Goal: Task Accomplishment & Management: Complete application form

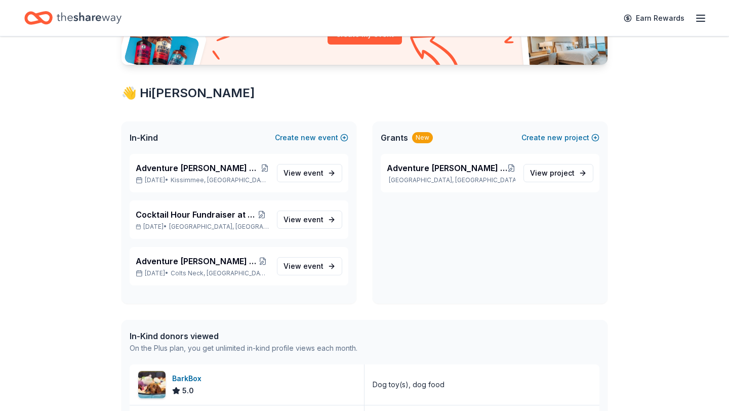
scroll to position [137, 0]
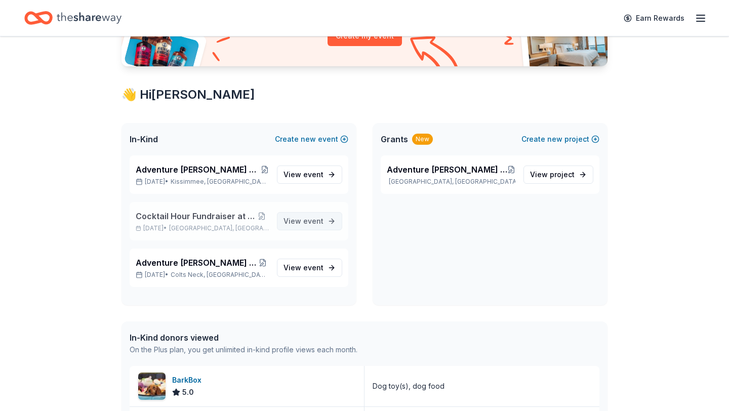
click at [301, 229] on link "View event" at bounding box center [309, 221] width 65 height 18
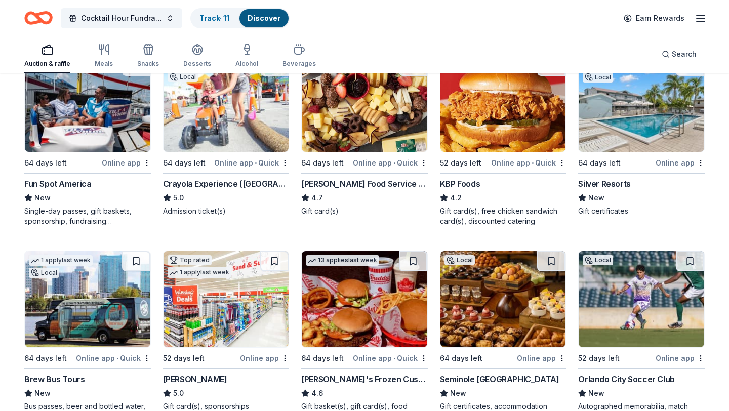
scroll to position [726, 0]
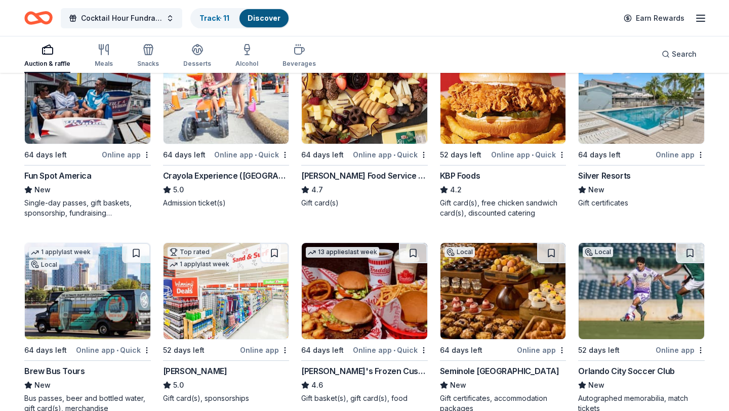
click at [605, 179] on div "Silver Resorts" at bounding box center [604, 176] width 52 height 12
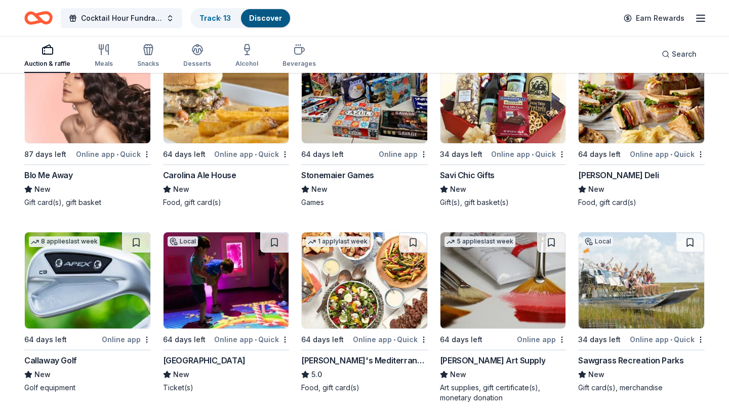
scroll to position [3435, 0]
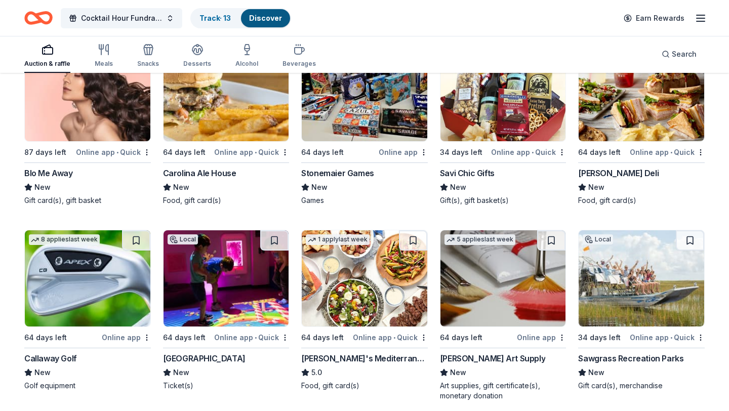
click at [58, 363] on div "Callaway Golf" at bounding box center [50, 359] width 53 height 12
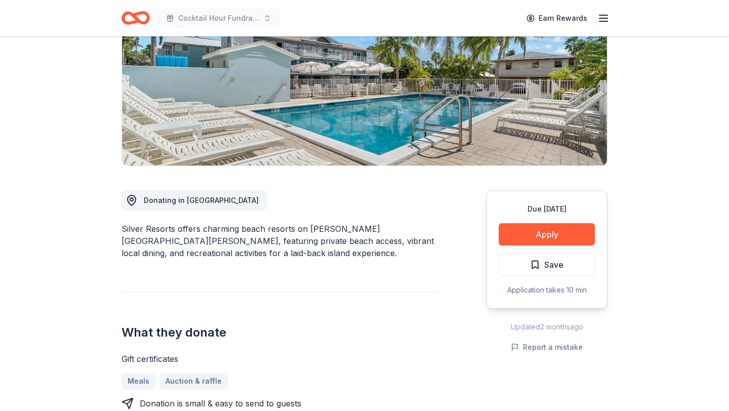
scroll to position [141, 0]
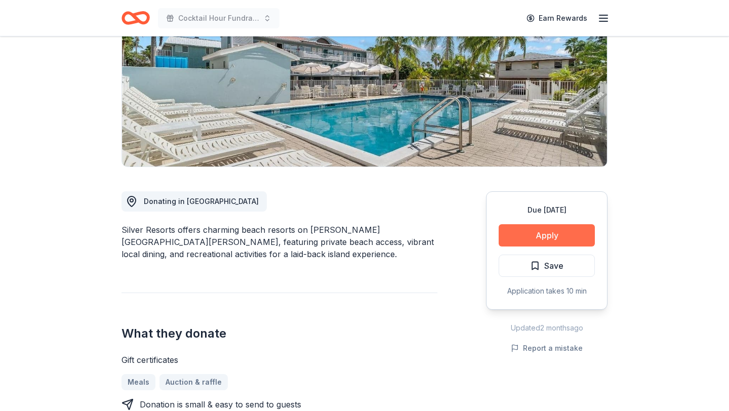
click at [540, 239] on button "Apply" at bounding box center [547, 235] width 96 height 22
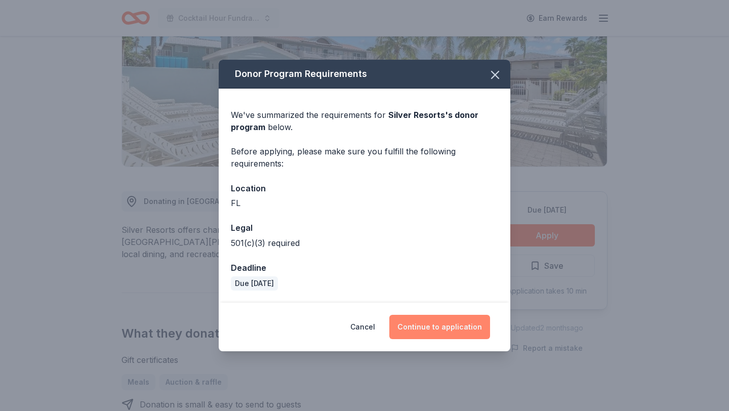
click at [451, 323] on button "Continue to application" at bounding box center [439, 327] width 101 height 24
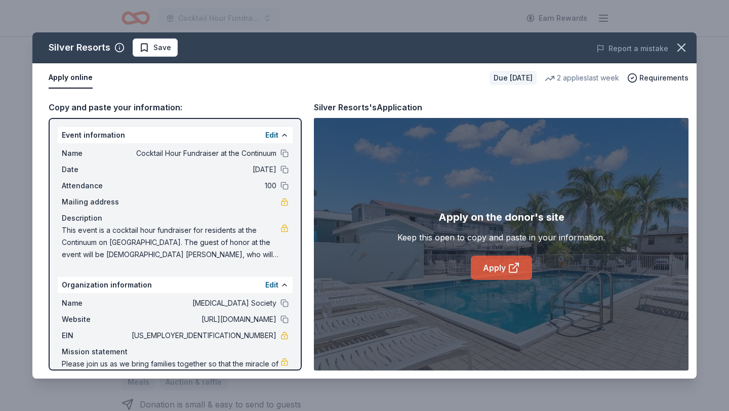
click at [516, 268] on icon at bounding box center [514, 268] width 12 height 12
click at [283, 303] on button at bounding box center [285, 303] width 8 height 8
drag, startPoint x: 235, startPoint y: 336, endPoint x: 273, endPoint y: 336, distance: 38.0
click at [273, 336] on span "[US_EMPLOYER_IDENTIFICATION_NUMBER]" at bounding box center [203, 336] width 147 height 12
click at [287, 318] on button at bounding box center [285, 320] width 8 height 8
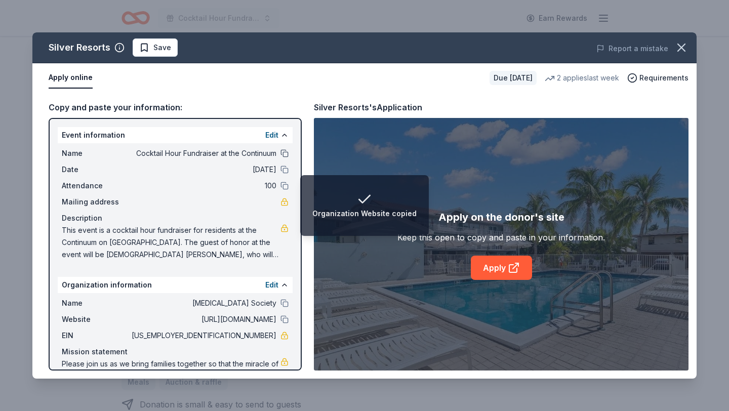
click at [283, 152] on button at bounding box center [285, 153] width 8 height 8
click at [277, 168] on div "Date [DATE]" at bounding box center [175, 170] width 227 height 12
click at [284, 168] on button at bounding box center [285, 170] width 8 height 8
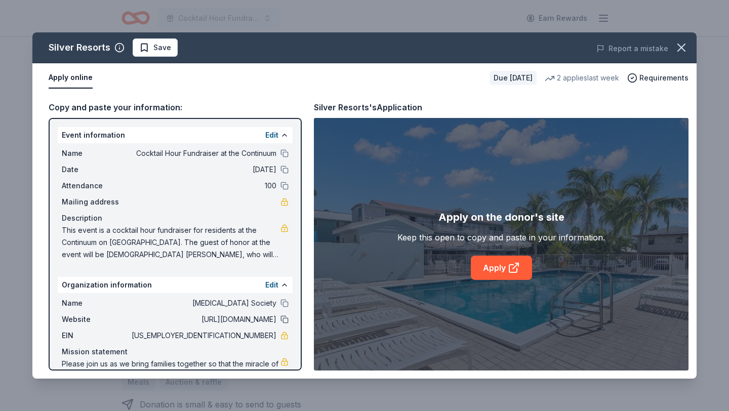
click at [283, 319] on button at bounding box center [285, 320] width 8 height 8
click at [684, 46] on icon "button" at bounding box center [682, 48] width 14 height 14
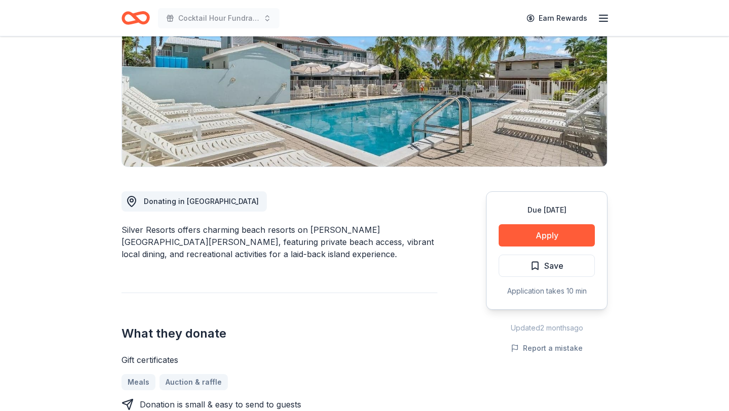
scroll to position [138, 0]
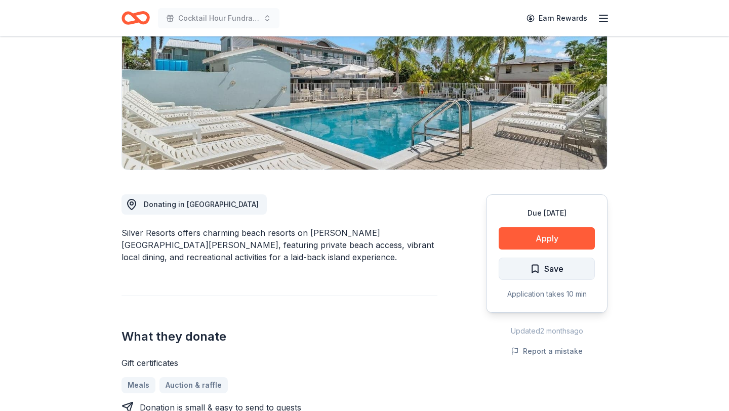
click at [519, 270] on button "Save" at bounding box center [547, 269] width 96 height 22
click at [542, 268] on html "Cocktail Hour Fundraiser at the Continuum Earn Rewards Due [DATE] Share Silver …" at bounding box center [364, 67] width 729 height 411
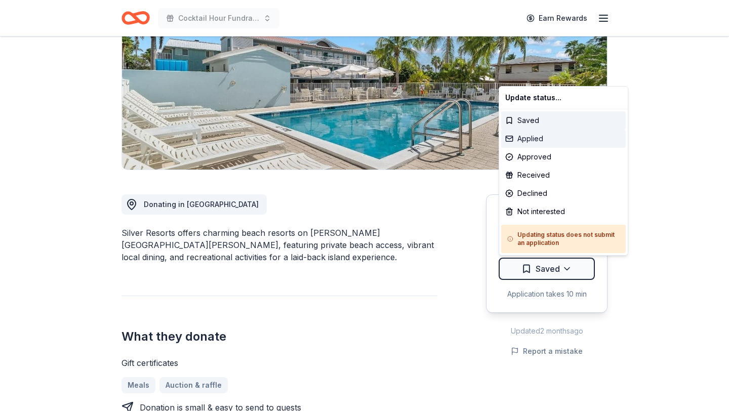
click at [539, 142] on div "Applied" at bounding box center [563, 139] width 125 height 18
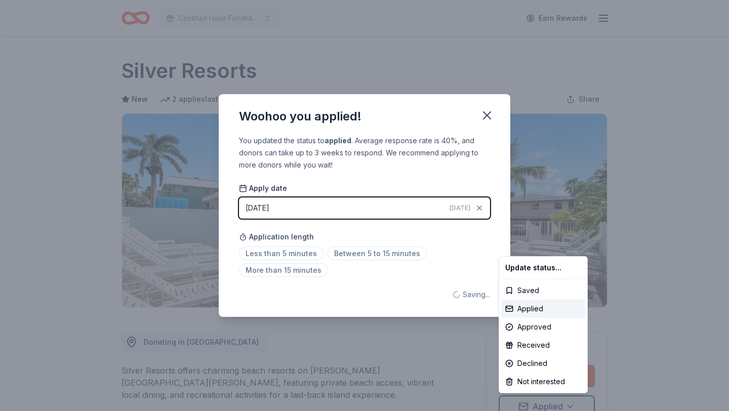
scroll to position [0, 0]
click at [284, 250] on html "Cocktail Hour Fundraiser at the Continuum Earn Rewards Due [DATE] Share Silver …" at bounding box center [364, 205] width 729 height 411
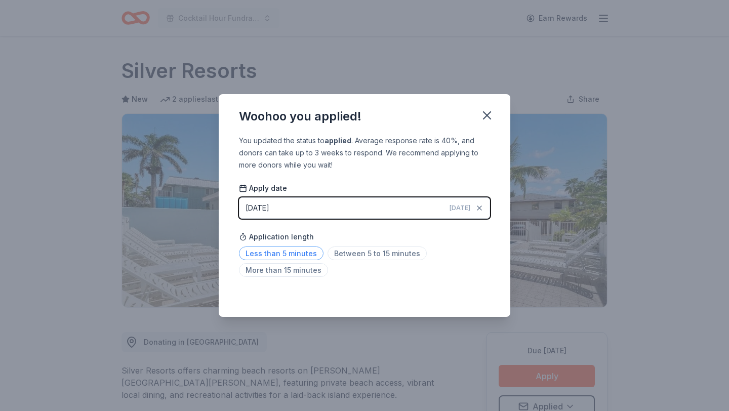
scroll to position [7, 0]
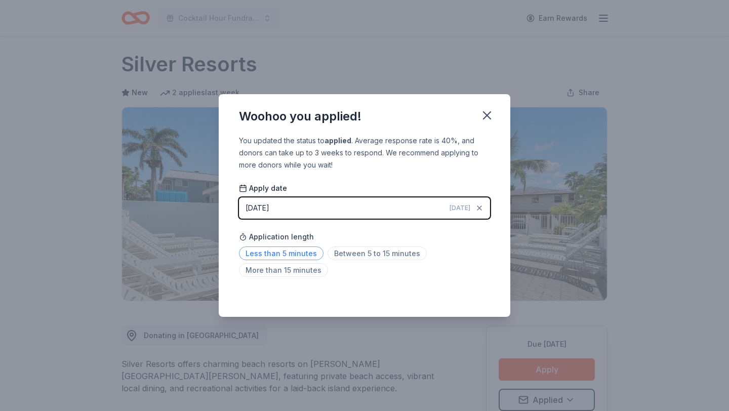
click at [287, 252] on span "Less than 5 minutes" at bounding box center [281, 254] width 85 height 14
click at [490, 115] on icon "button" at bounding box center [487, 115] width 14 height 14
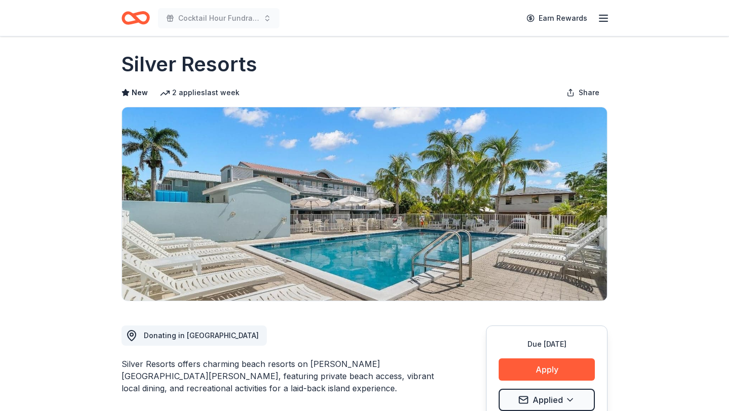
scroll to position [0, 0]
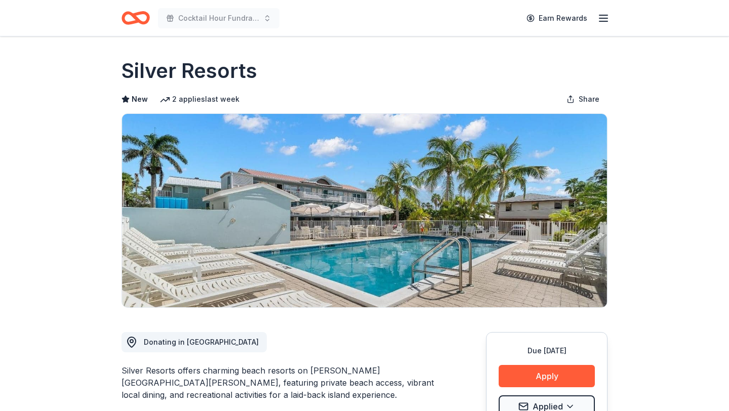
click at [130, 3] on div "Cocktail Hour Fundraiser at the Continuum Earn Rewards" at bounding box center [364, 18] width 519 height 36
click at [130, 6] on div "Cocktail Hour Fundraiser at the Continuum Earn Rewards" at bounding box center [364, 18] width 519 height 36
click at [133, 14] on icon "Home" at bounding box center [141, 18] width 16 height 10
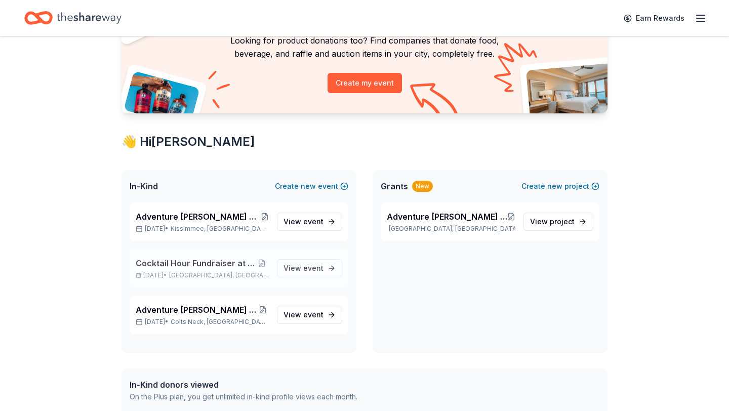
scroll to position [92, 0]
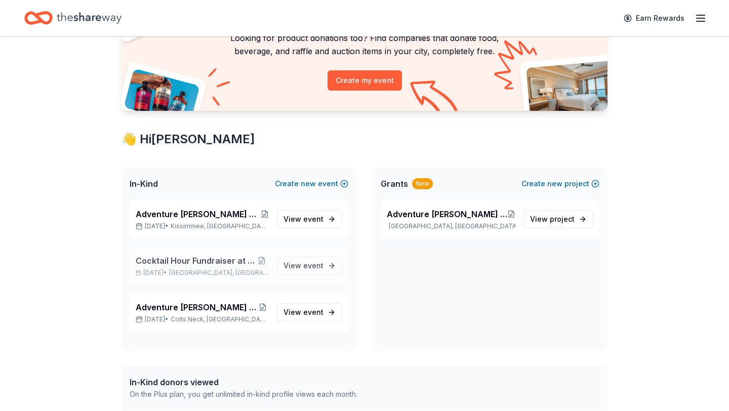
click at [243, 260] on span "Cocktail Hour Fundraiser at the Continuum" at bounding box center [195, 261] width 119 height 12
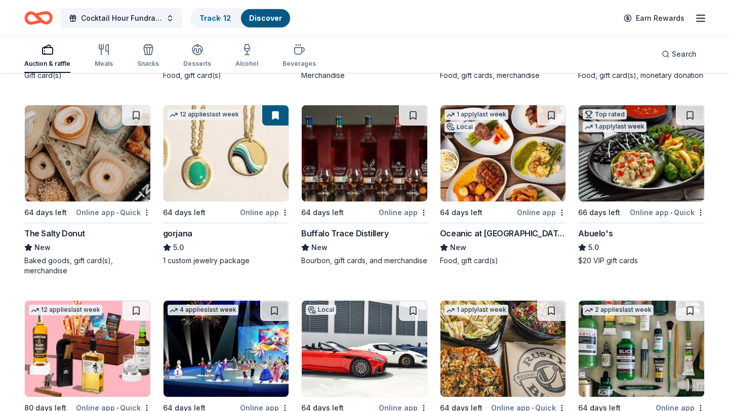
scroll to position [1819, 0]
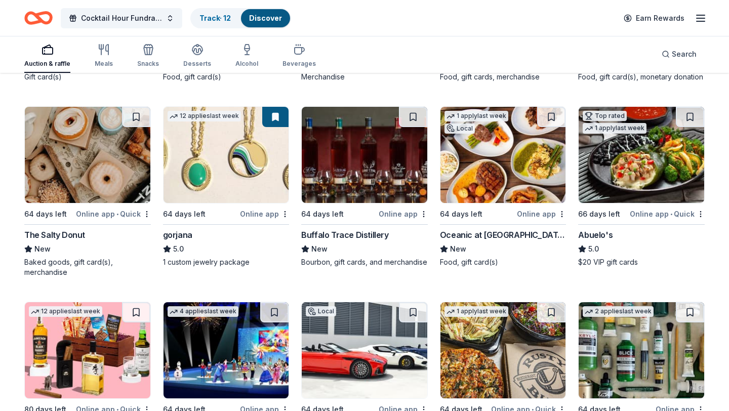
click at [514, 236] on div "Oceanic at [GEOGRAPHIC_DATA]" at bounding box center [503, 235] width 127 height 12
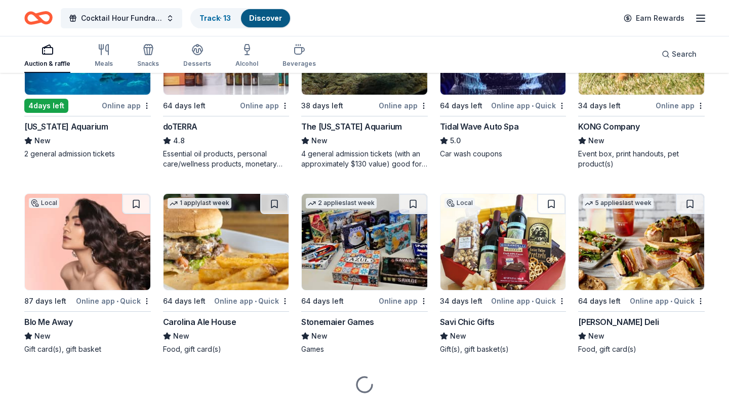
scroll to position [3286, 0]
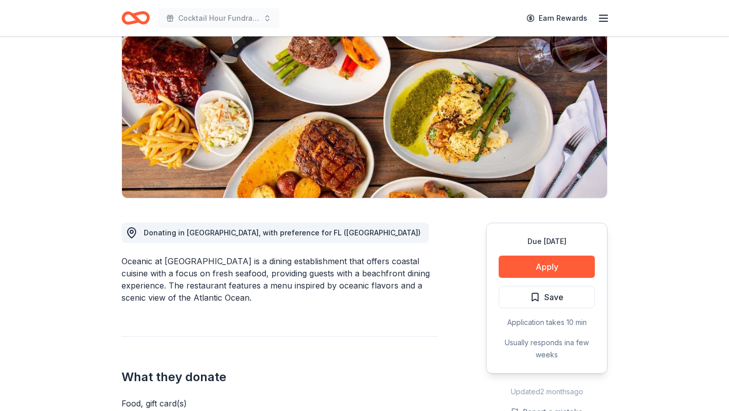
scroll to position [109, 0]
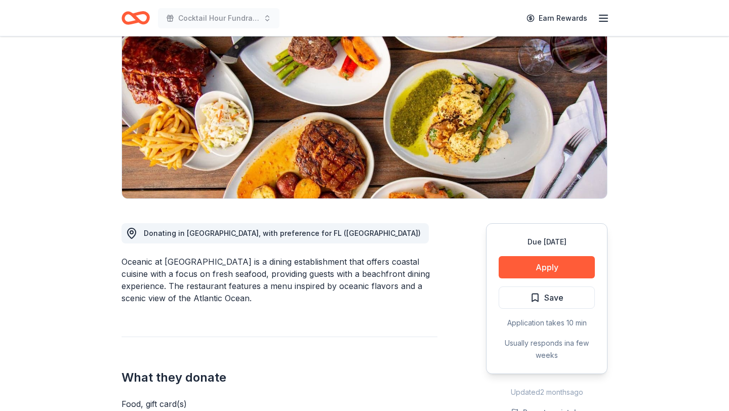
drag, startPoint x: 222, startPoint y: 264, endPoint x: 277, endPoint y: 264, distance: 55.2
click at [277, 264] on div "Oceanic at Pompano Beach is a dining establishment that offers coastal cuisine …" at bounding box center [280, 280] width 316 height 49
drag, startPoint x: 277, startPoint y: 264, endPoint x: 358, endPoint y: 264, distance: 80.5
click at [358, 264] on div "Oceanic at Pompano Beach is a dining establishment that offers coastal cuisine …" at bounding box center [280, 280] width 316 height 49
drag, startPoint x: 534, startPoint y: 273, endPoint x: 359, endPoint y: 285, distance: 176.1
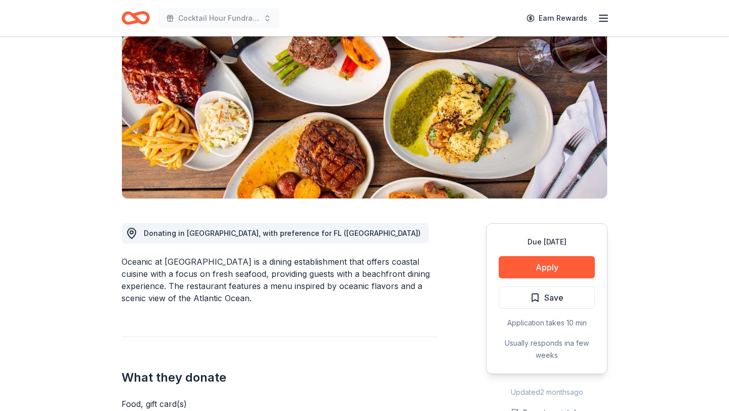
click at [542, 261] on button "Apply" at bounding box center [547, 267] width 96 height 22
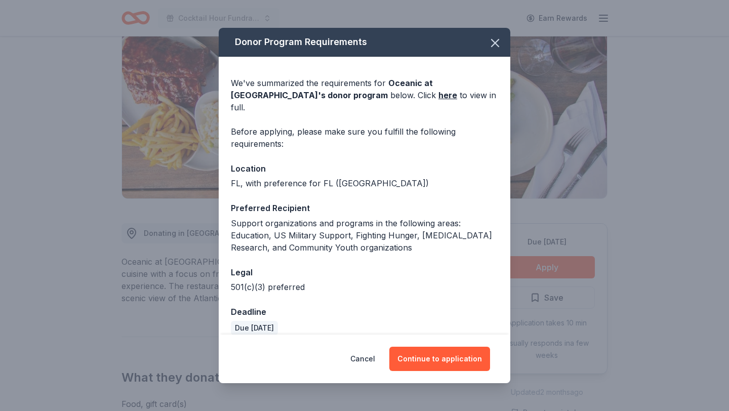
scroll to position [0, 0]
click at [453, 367] on button "Continue to application" at bounding box center [439, 359] width 101 height 24
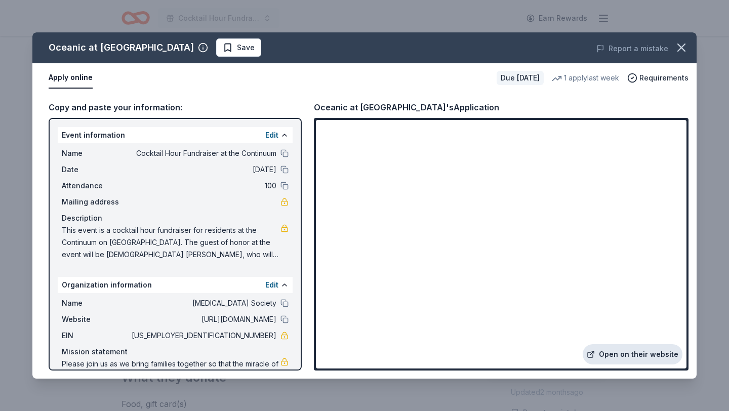
click at [623, 352] on link "Open on their website" at bounding box center [633, 354] width 100 height 20
click at [280, 153] on div "Name Cocktail Hour Fundraiser at the Continuum" at bounding box center [175, 153] width 227 height 12
click at [285, 154] on button at bounding box center [285, 153] width 8 height 8
click at [284, 303] on button at bounding box center [285, 303] width 8 height 8
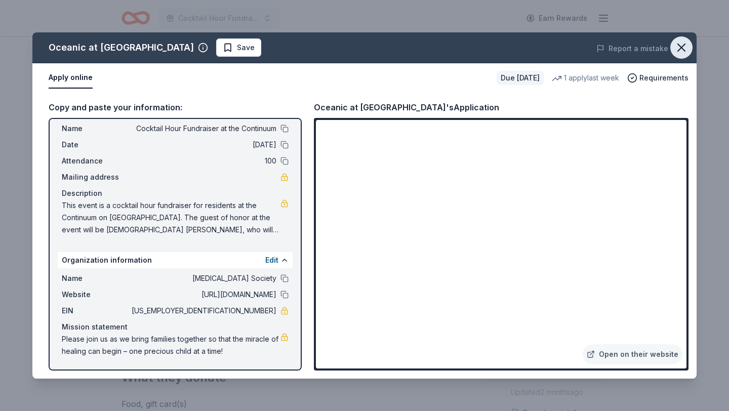
click at [680, 49] on icon "button" at bounding box center [681, 47] width 7 height 7
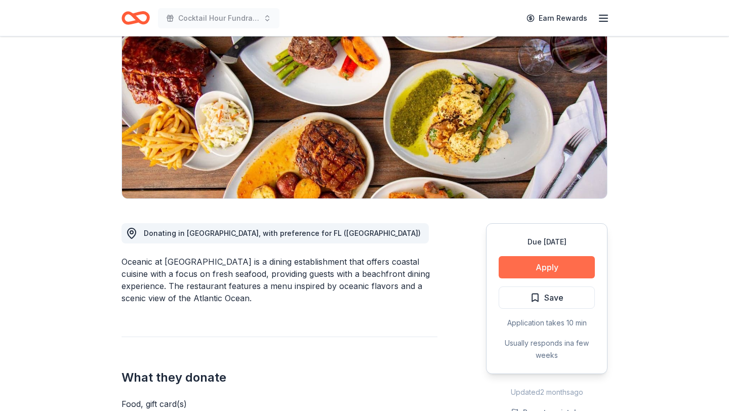
click at [533, 268] on button "Apply" at bounding box center [547, 267] width 96 height 22
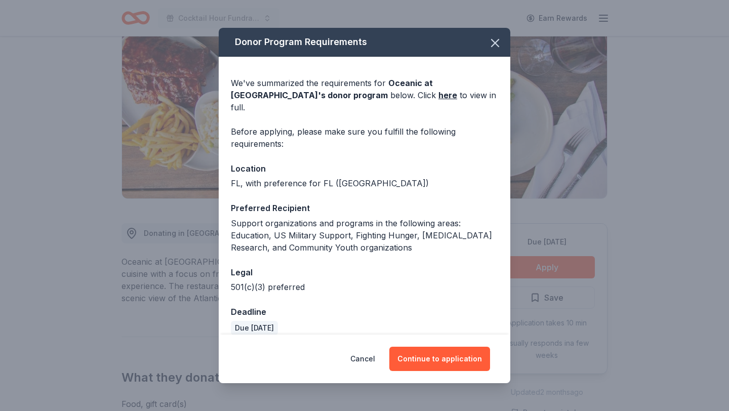
scroll to position [0, 0]
click at [492, 40] on icon "button" at bounding box center [495, 43] width 7 height 7
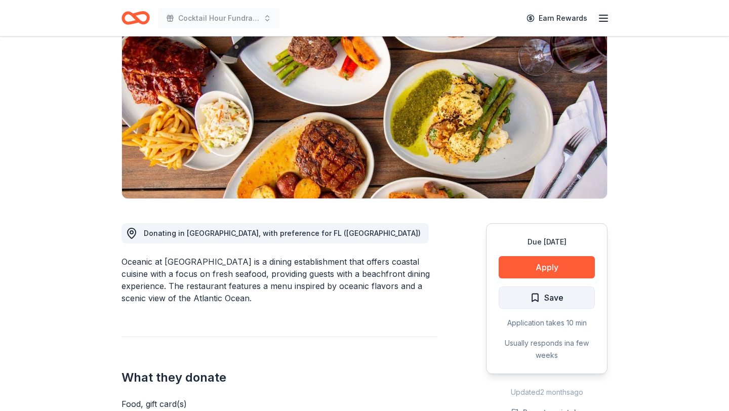
click at [557, 294] on span "Save" at bounding box center [553, 297] width 19 height 13
click at [561, 300] on html "Cocktail Hour Fundraiser at the Continuum Earn Rewards Due in 64 days Share Oce…" at bounding box center [364, 96] width 729 height 411
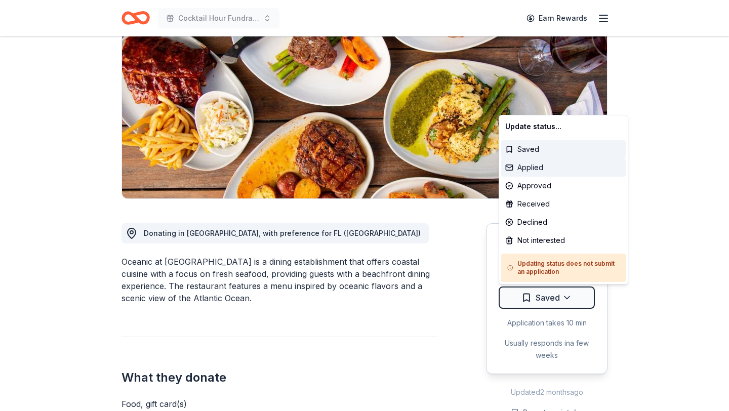
click at [554, 168] on div "Applied" at bounding box center [563, 168] width 125 height 18
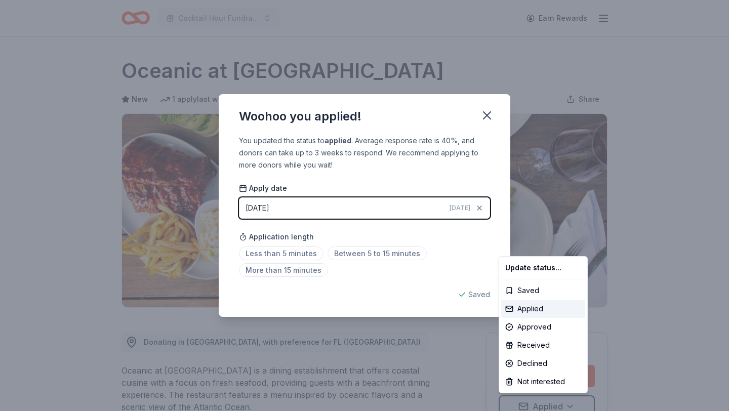
click at [288, 245] on html "Cocktail Hour Fundraiser at the Continuum Earn Rewards Due in 64 days Share Oce…" at bounding box center [364, 205] width 729 height 411
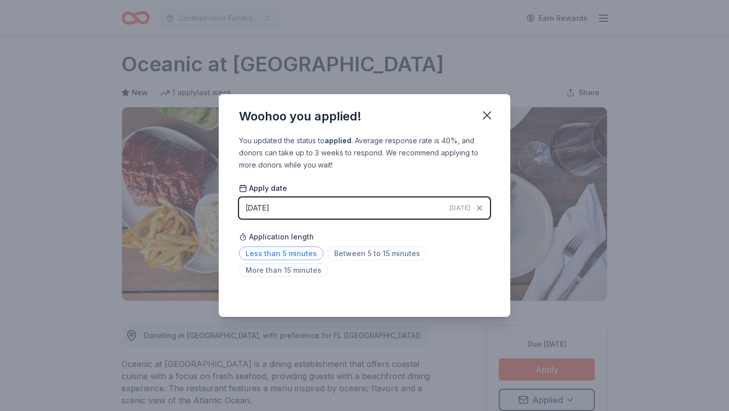
click at [288, 251] on span "Less than 5 minutes" at bounding box center [281, 254] width 85 height 14
click at [85, 122] on div "Woohoo you applied! You updated the status to applied . Average response rate i…" at bounding box center [364, 205] width 729 height 411
click at [489, 118] on icon "button" at bounding box center [487, 115] width 7 height 7
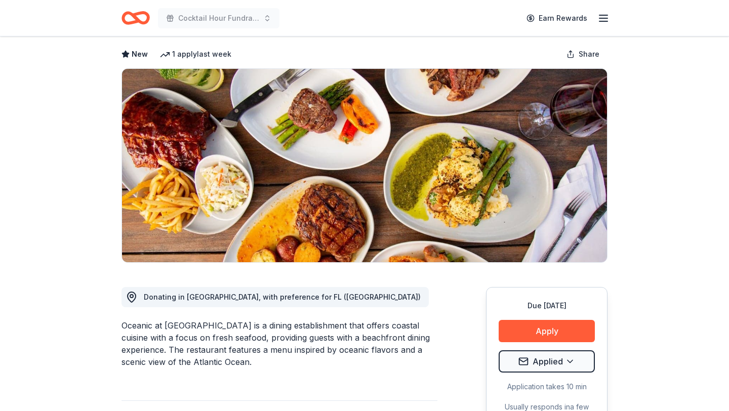
scroll to position [55, 0]
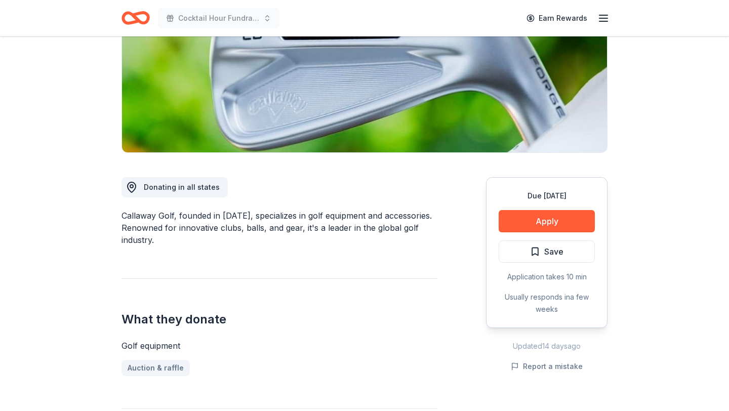
scroll to position [175, 0]
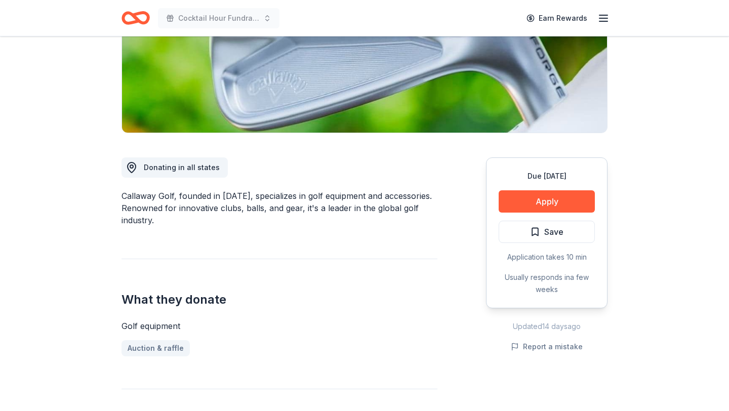
drag, startPoint x: 182, startPoint y: 201, endPoint x: 230, endPoint y: 217, distance: 51.3
click at [230, 217] on div "Callaway Golf, founded in 1982, specializes in golf equipment and accessories. …" at bounding box center [280, 208] width 316 height 36
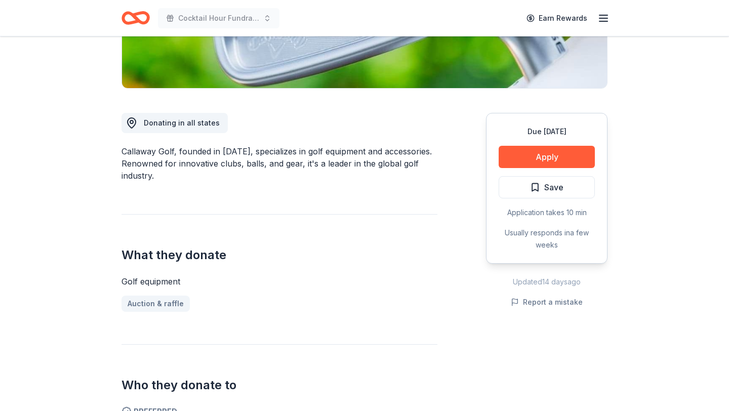
scroll to position [230, 0]
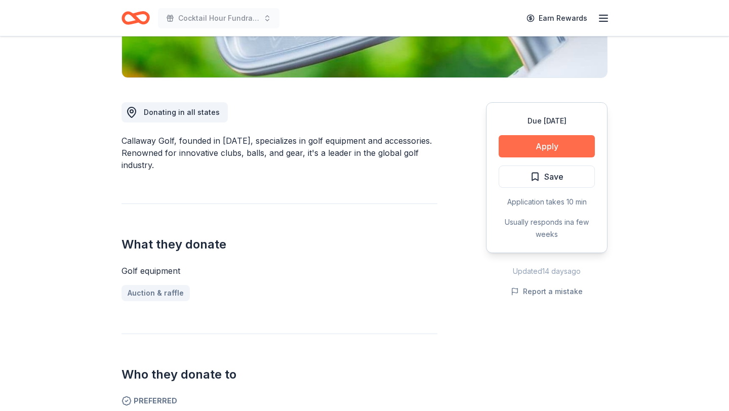
click at [554, 138] on button "Apply" at bounding box center [547, 146] width 96 height 22
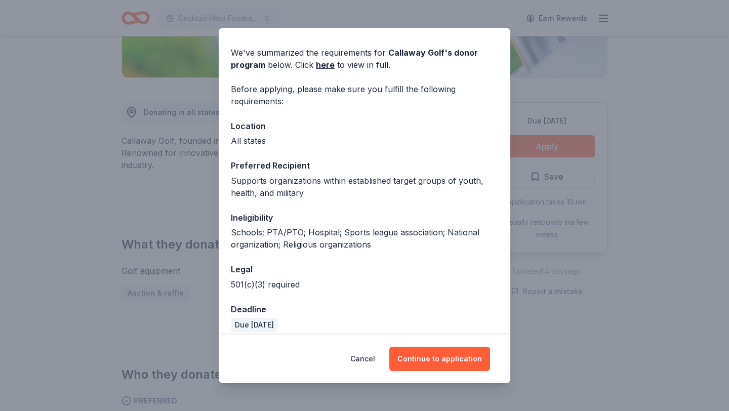
scroll to position [33, 0]
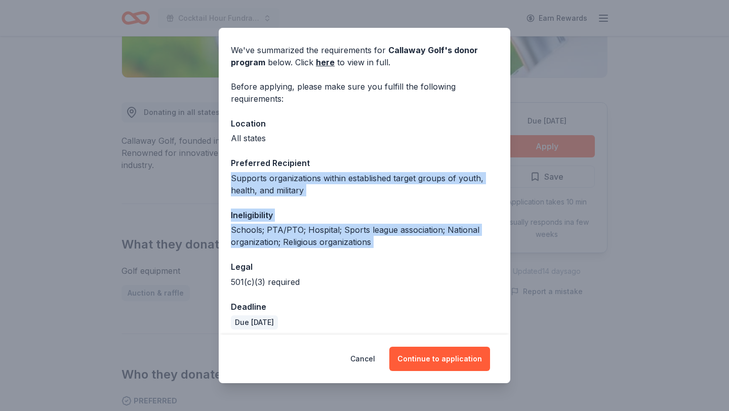
drag, startPoint x: 229, startPoint y: 177, endPoint x: 374, endPoint y: 258, distance: 165.5
click at [374, 258] on div "We've summarized the requirements for Callaway Golf 's donor program below. Cli…" at bounding box center [365, 183] width 292 height 318
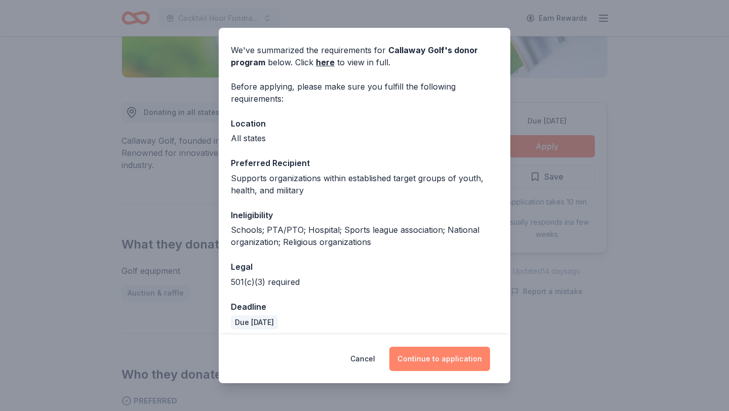
click at [436, 360] on button "Continue to application" at bounding box center [439, 359] width 101 height 24
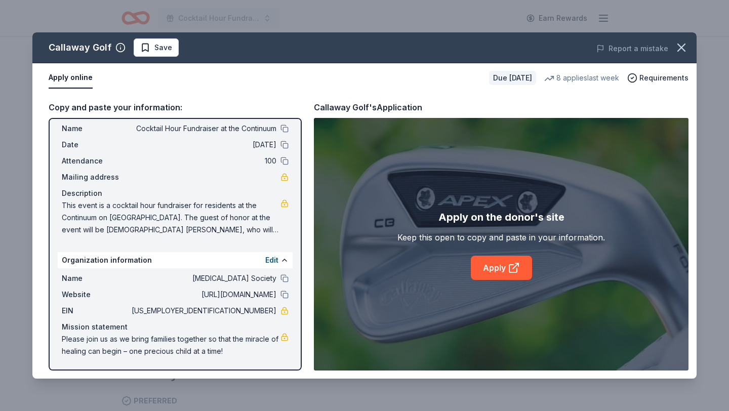
scroll to position [24, 0]
click at [489, 253] on div "Apply on the donor's site Keep this open to copy and paste in your information.…" at bounding box center [502, 244] width 208 height 71
click at [489, 265] on link "Apply" at bounding box center [501, 268] width 61 height 24
click at [485, 267] on link "Apply" at bounding box center [501, 268] width 61 height 24
click at [285, 146] on button at bounding box center [285, 145] width 8 height 8
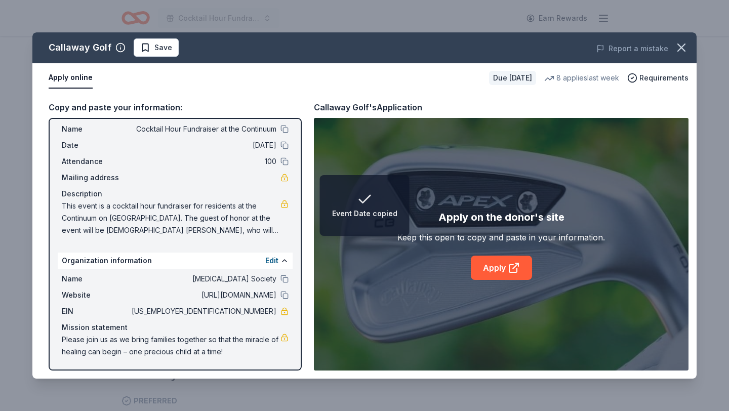
drag, startPoint x: 283, startPoint y: 125, endPoint x: 239, endPoint y: 288, distance: 168.6
click at [239, 287] on div "Event information Edit Name Cocktail Hour Fundraiser at the Continuum Date 11/1…" at bounding box center [175, 244] width 253 height 253
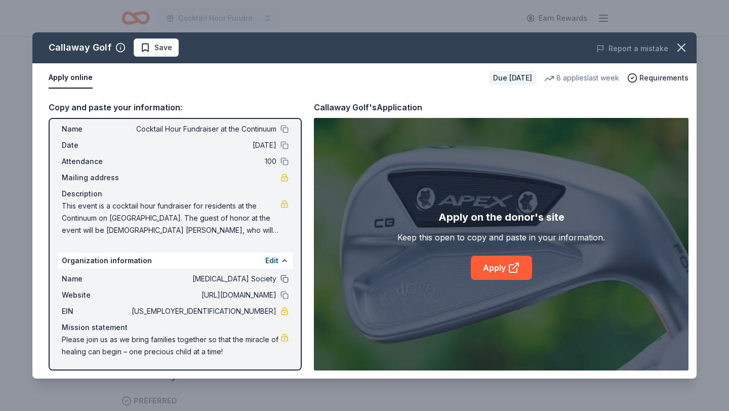
click at [283, 279] on button at bounding box center [285, 279] width 8 height 8
drag, startPoint x: 235, startPoint y: 309, endPoint x: 282, endPoint y: 310, distance: 46.6
click at [282, 310] on div "EIN 20-3684085" at bounding box center [175, 311] width 227 height 12
click at [684, 49] on icon "button" at bounding box center [681, 47] width 7 height 7
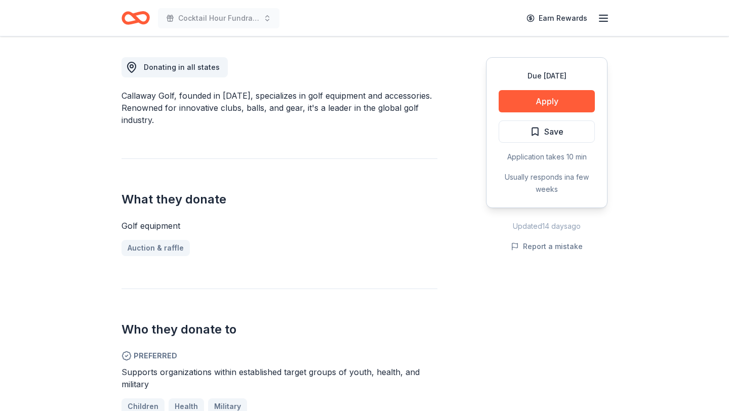
scroll to position [0, 0]
